Goal: Task Accomplishment & Management: Manage account settings

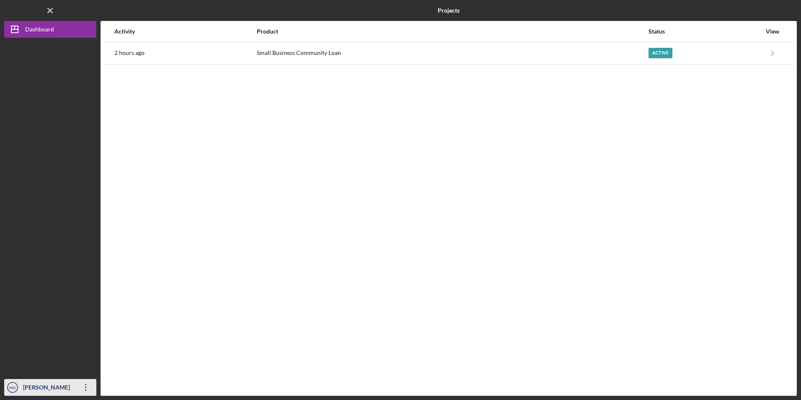
click at [84, 383] on icon "Icon/Overflow" at bounding box center [85, 387] width 21 height 21
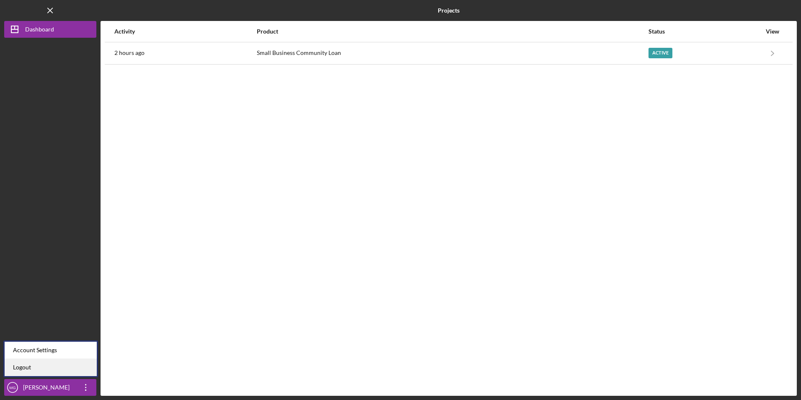
click at [75, 366] on link "Logout" at bounding box center [51, 367] width 92 height 17
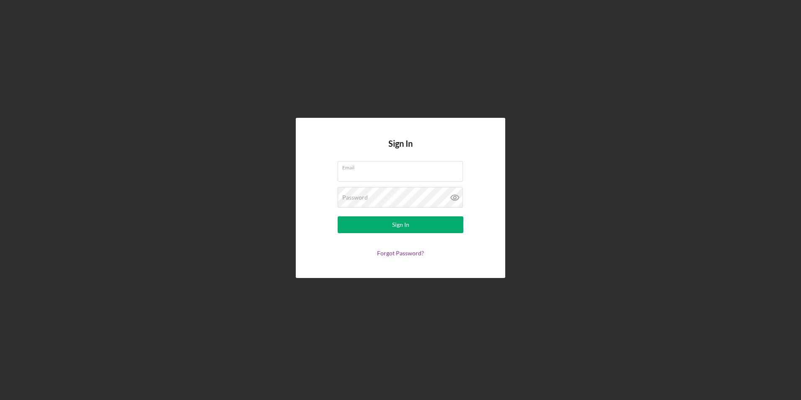
type input "[EMAIL_ADDRESS][DOMAIN_NAME]"
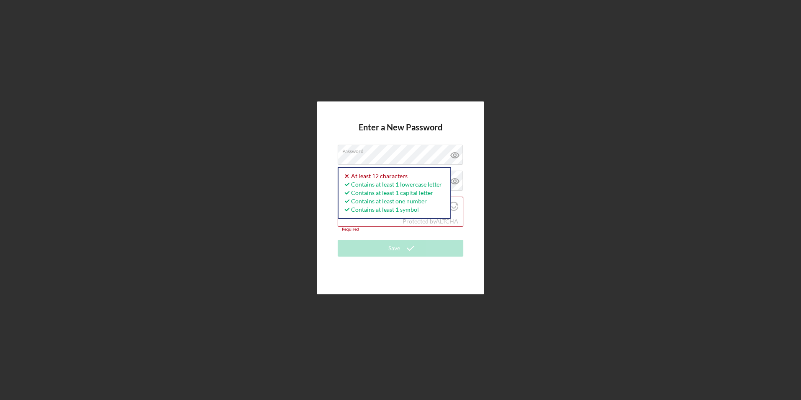
click at [320, 198] on div "Enter a New Password Password Password must be at least 12 characters. Icon/ico…" at bounding box center [401, 197] width 168 height 193
click at [331, 217] on div "Enter a New Password Password At least 12 characters Contains at least 1 lowerc…" at bounding box center [401, 197] width 168 height 193
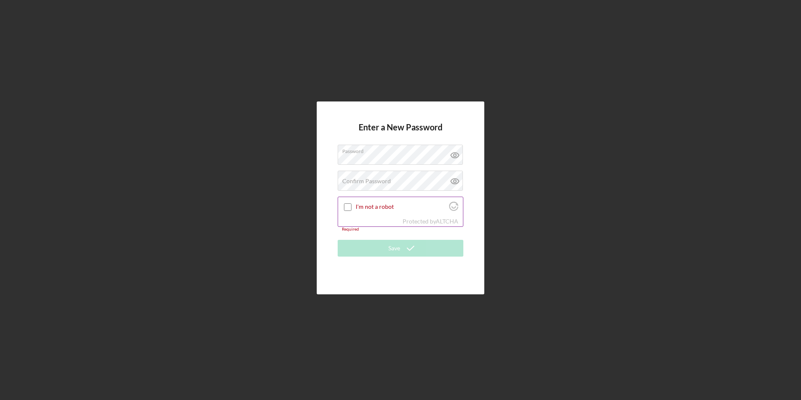
click at [347, 207] on input "I'm not a robot" at bounding box center [348, 207] width 8 height 8
checkbox input "true"
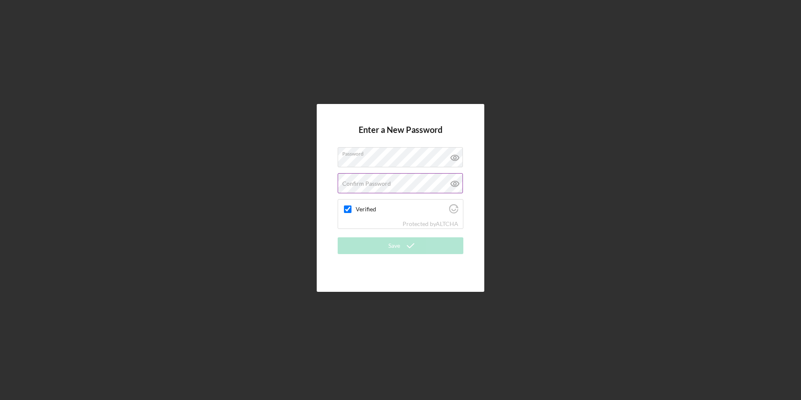
click at [361, 184] on label "Confirm Password" at bounding box center [366, 183] width 49 height 7
click at [331, 189] on div "Enter a New Password Password Confirm Password Verified Protected by ALTCHA Save" at bounding box center [401, 198] width 168 height 188
click at [370, 245] on button "Save" at bounding box center [401, 245] width 126 height 17
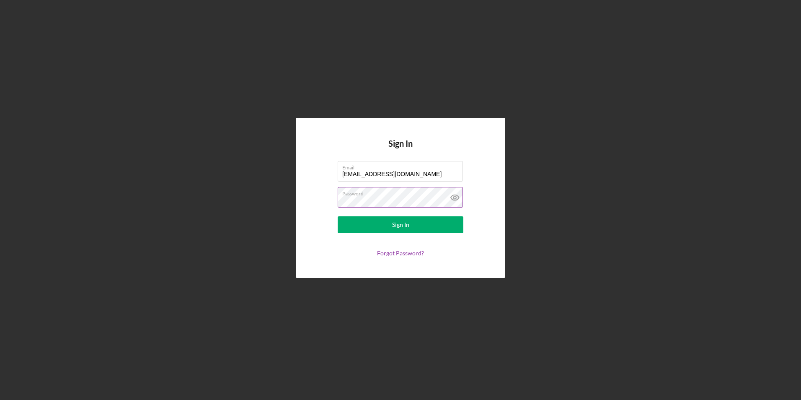
click at [451, 197] on icon at bounding box center [455, 197] width 8 height 5
click at [409, 174] on input "[EMAIL_ADDRESS][DOMAIN_NAME]" at bounding box center [400, 171] width 125 height 20
drag, startPoint x: 410, startPoint y: 174, endPoint x: 318, endPoint y: 171, distance: 92.3
click at [319, 171] on form "Email [EMAIL_ADDRESS][DOMAIN_NAME] Password Sign In Forgot Password?" at bounding box center [401, 209] width 168 height 96
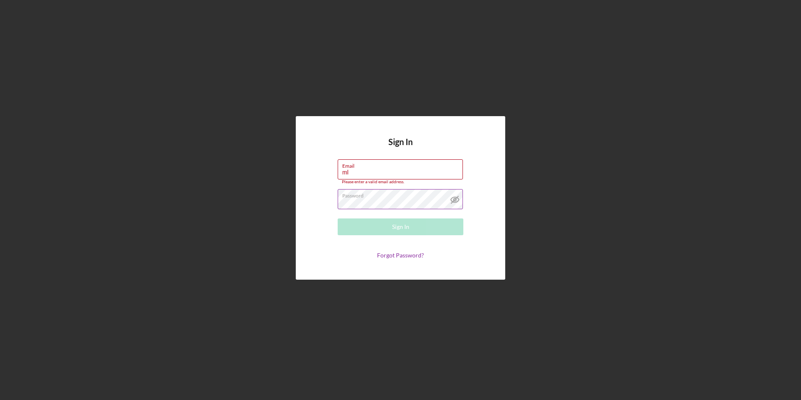
type input "[EMAIL_ADDRESS][DOMAIN_NAME]"
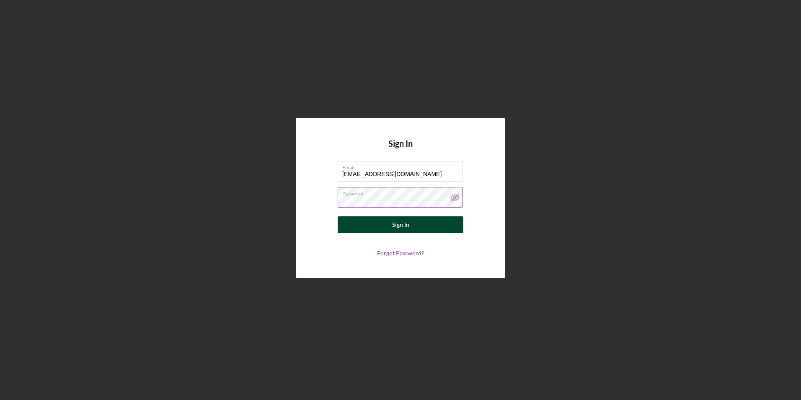
click at [364, 220] on button "Sign In" at bounding box center [401, 224] width 126 height 17
